Goal: Contribute content

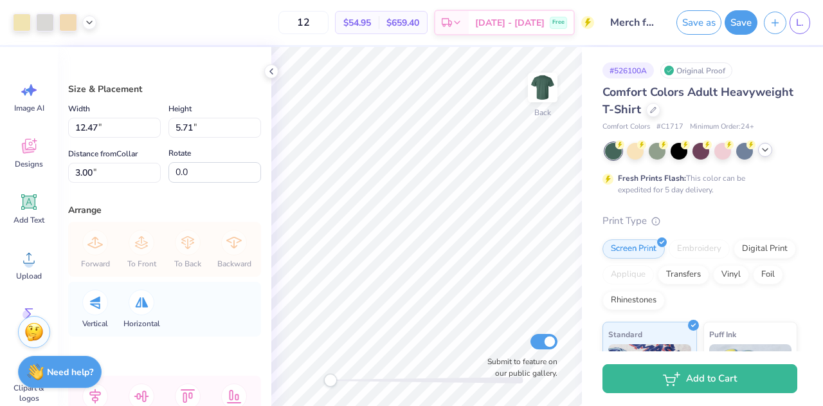
click at [765, 152] on icon at bounding box center [765, 150] width 10 height 10
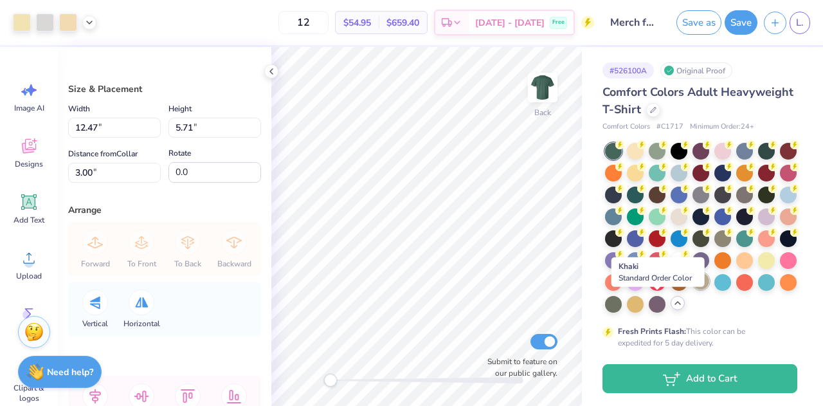
click at [692, 289] on div at bounding box center [700, 281] width 17 height 17
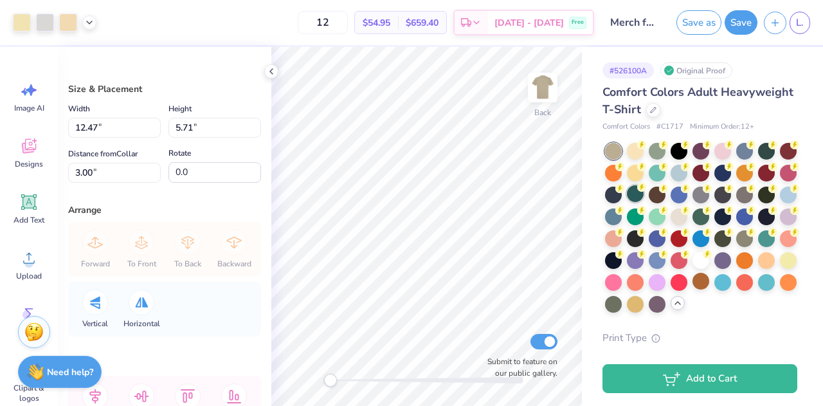
click at [643, 197] on div at bounding box center [635, 193] width 17 height 17
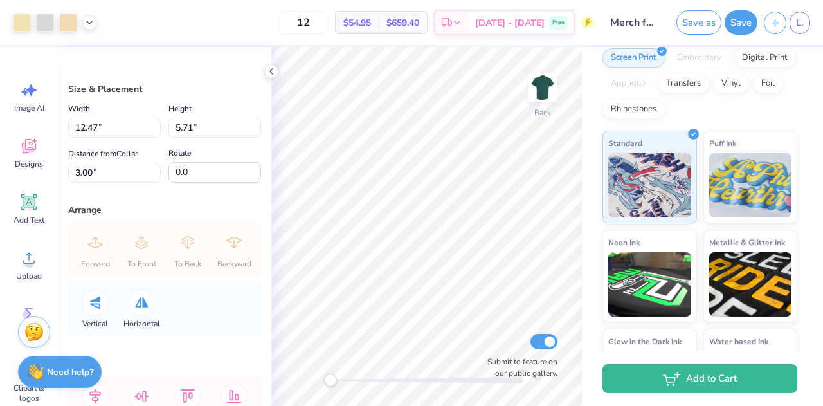
scroll to position [435, 0]
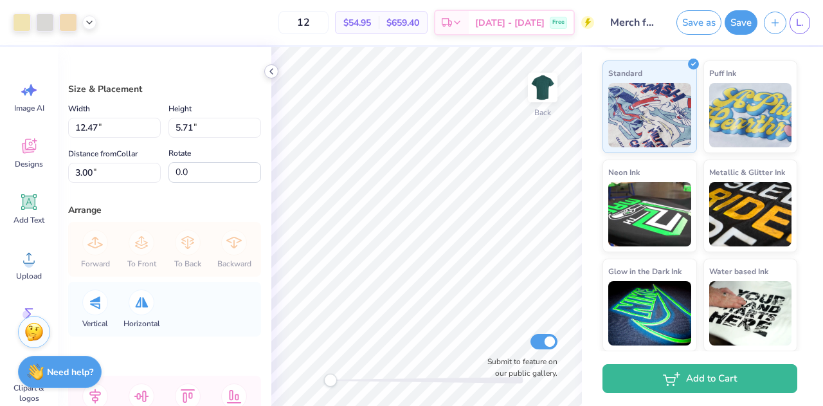
click at [269, 72] on icon at bounding box center [271, 71] width 10 height 10
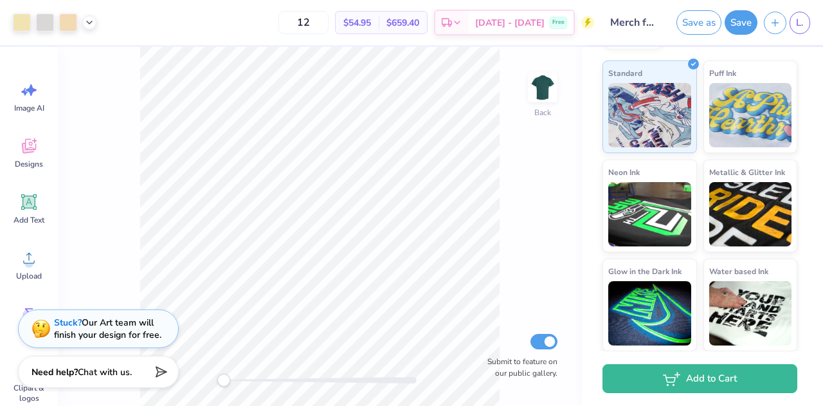
click at [111, 280] on div "Back Submit to feature on our public gallery." at bounding box center [320, 226] width 524 height 359
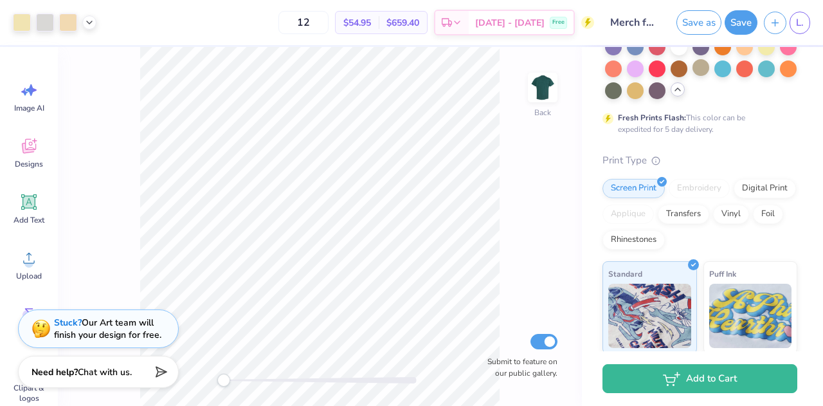
scroll to position [0, 0]
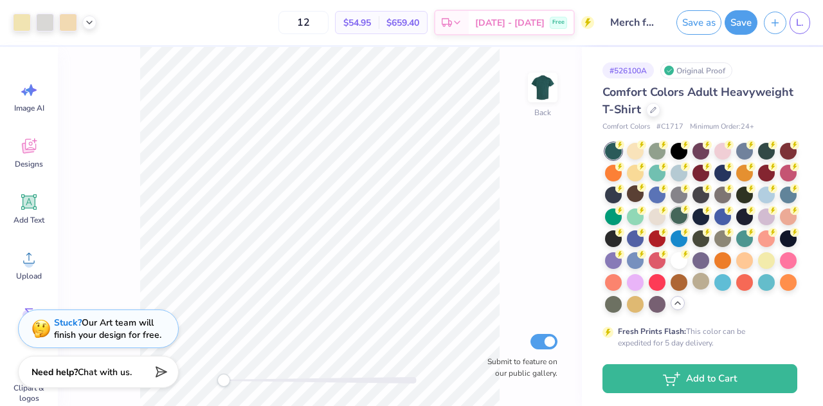
click at [687, 220] on div at bounding box center [678, 215] width 17 height 17
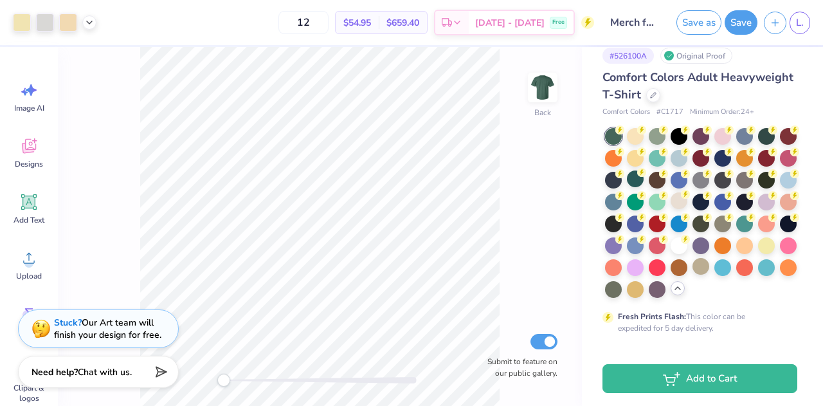
scroll to position [14, 0]
click at [622, 282] on div at bounding box center [613, 288] width 17 height 17
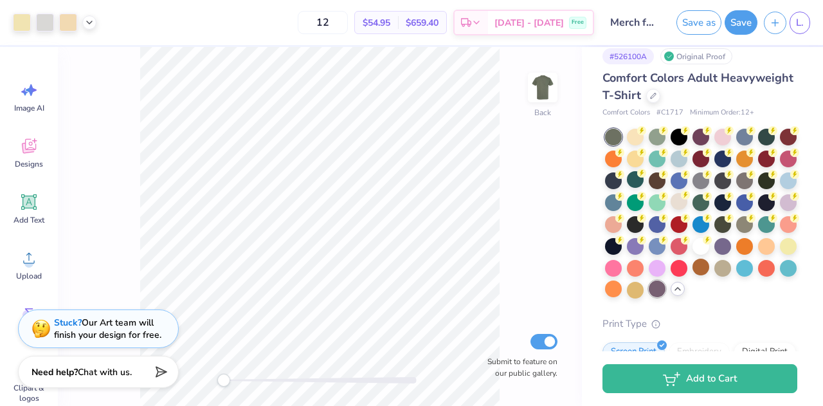
click at [649, 297] on div at bounding box center [657, 288] width 17 height 17
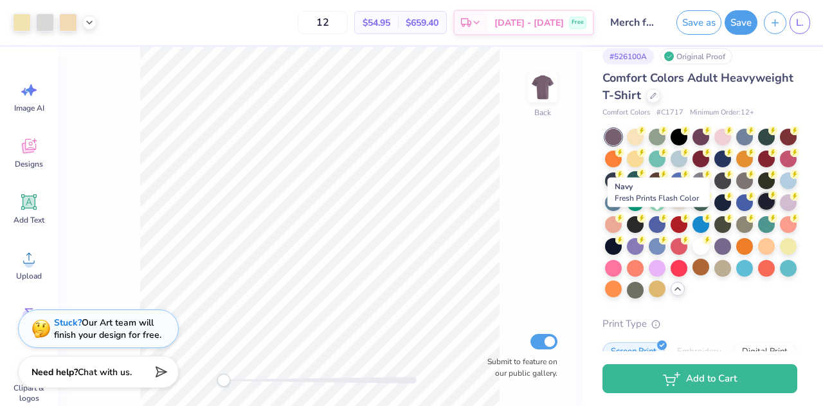
click at [758, 210] on div at bounding box center [766, 201] width 17 height 17
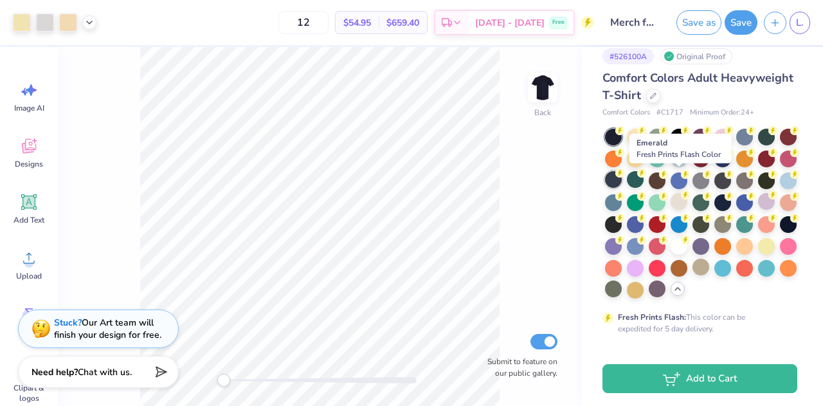
click at [622, 184] on div at bounding box center [613, 179] width 17 height 17
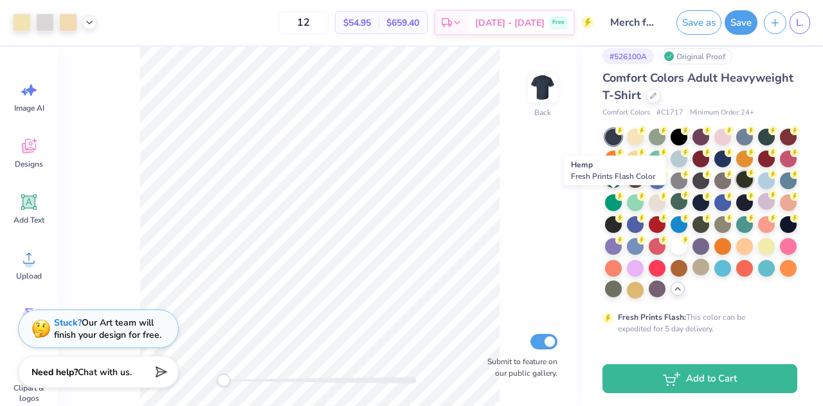
click at [736, 188] on div at bounding box center [744, 179] width 17 height 17
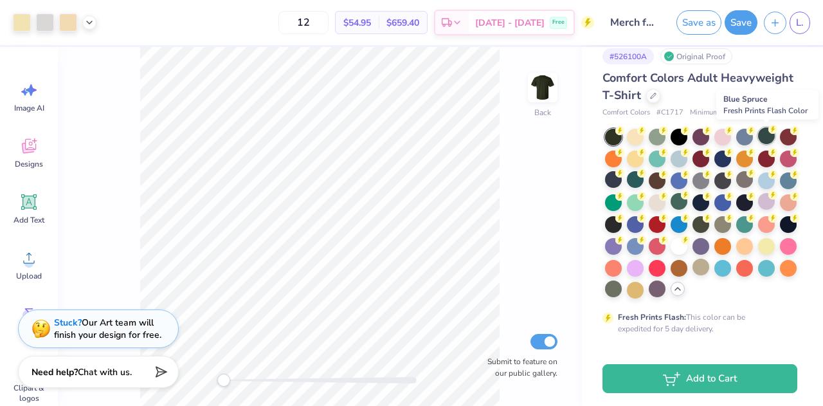
click at [762, 139] on div at bounding box center [766, 135] width 17 height 17
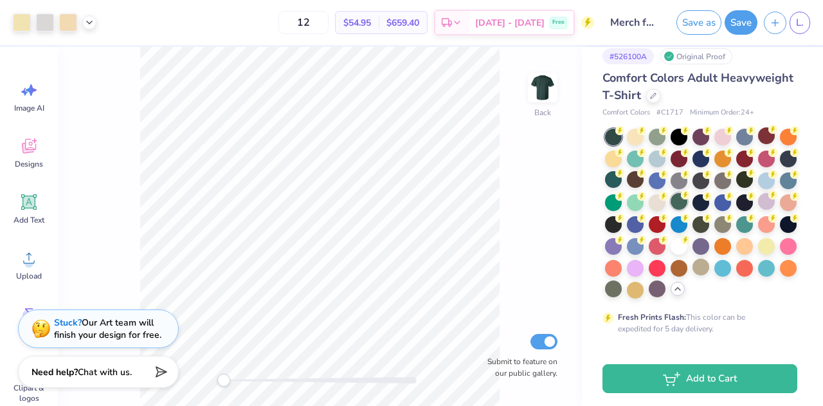
click at [744, 211] on div at bounding box center [701, 214] width 192 height 170
click at [687, 200] on div at bounding box center [678, 201] width 17 height 17
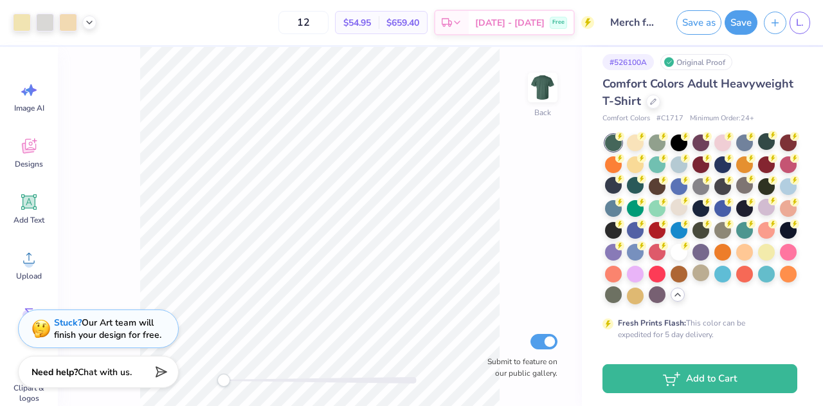
scroll to position [0, 0]
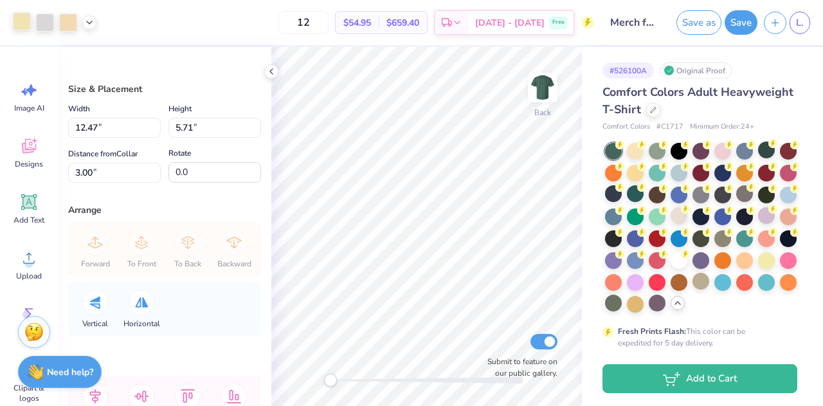
click at [27, 24] on div at bounding box center [22, 21] width 18 height 18
